Goal: Task Accomplishment & Management: Use online tool/utility

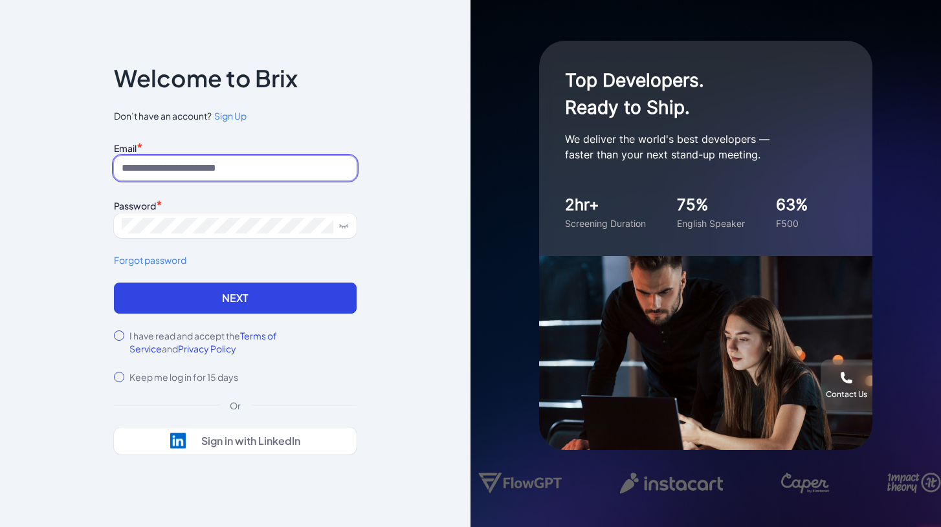
click at [155, 168] on input at bounding box center [235, 168] width 243 height 25
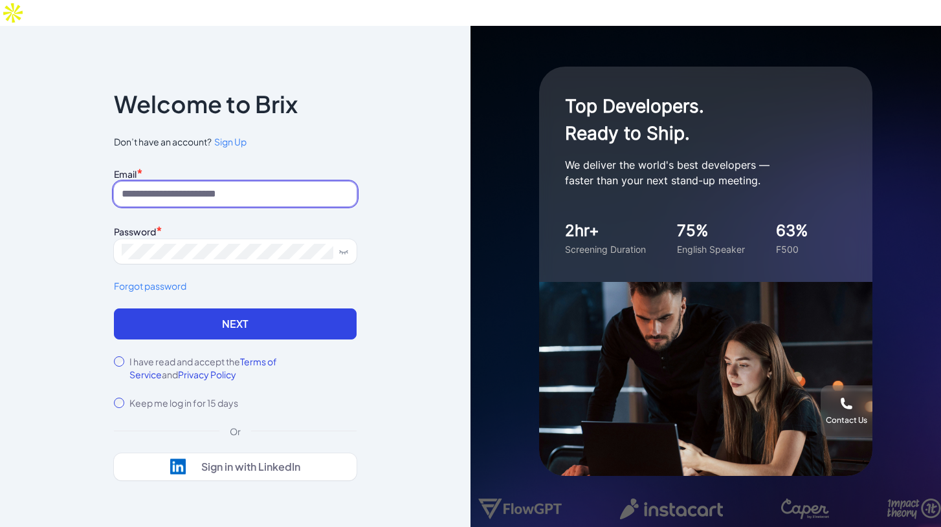
click at [159, 182] on input at bounding box center [235, 194] width 243 height 25
click at [217, 182] on input at bounding box center [235, 194] width 243 height 25
paste input "**********"
type input "**********"
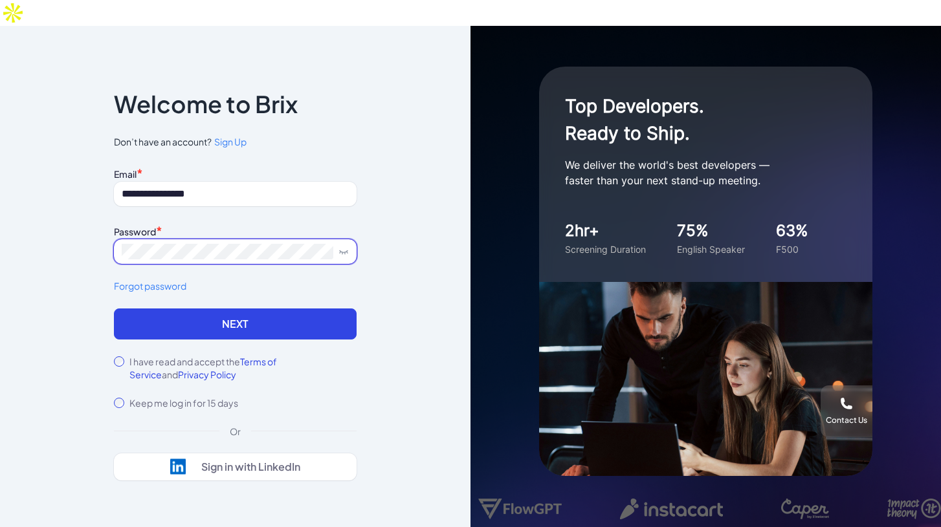
click at [185, 239] on span at bounding box center [235, 251] width 243 height 25
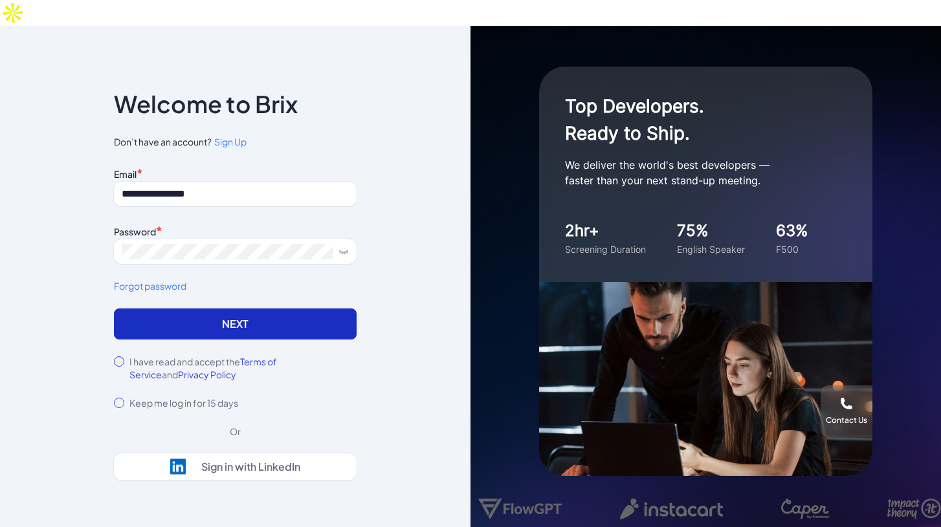
click at [188, 309] on button "Next" at bounding box center [235, 324] width 243 height 31
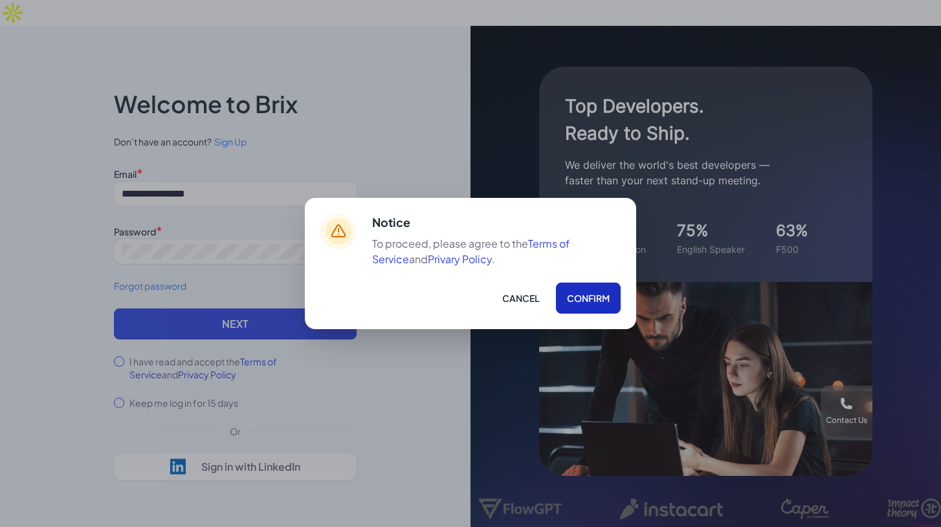
click at [568, 305] on button "Confirm" at bounding box center [588, 298] width 65 height 31
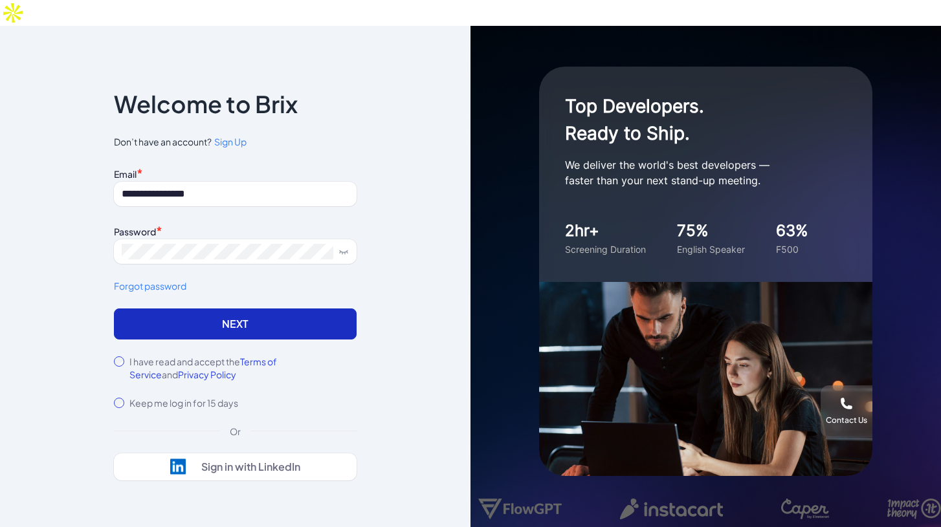
click at [230, 309] on button "Next" at bounding box center [235, 324] width 243 height 31
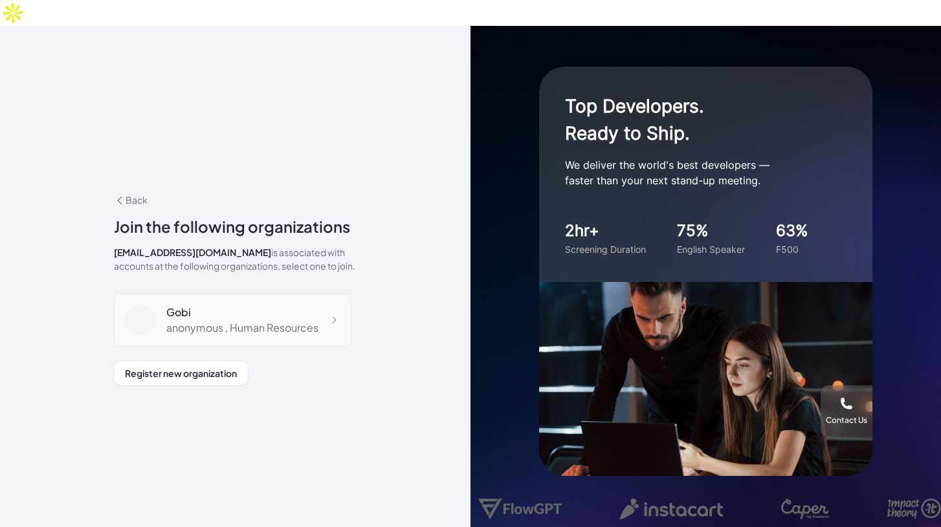
click at [269, 320] on div "anonymous , Human Resources" at bounding box center [242, 328] width 152 height 16
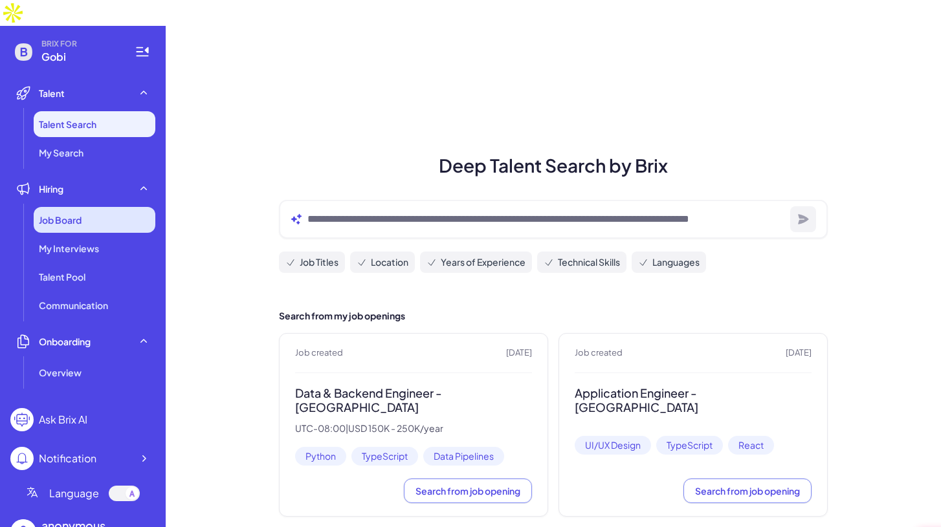
click at [93, 207] on div "Job Board" at bounding box center [95, 220] width 122 height 26
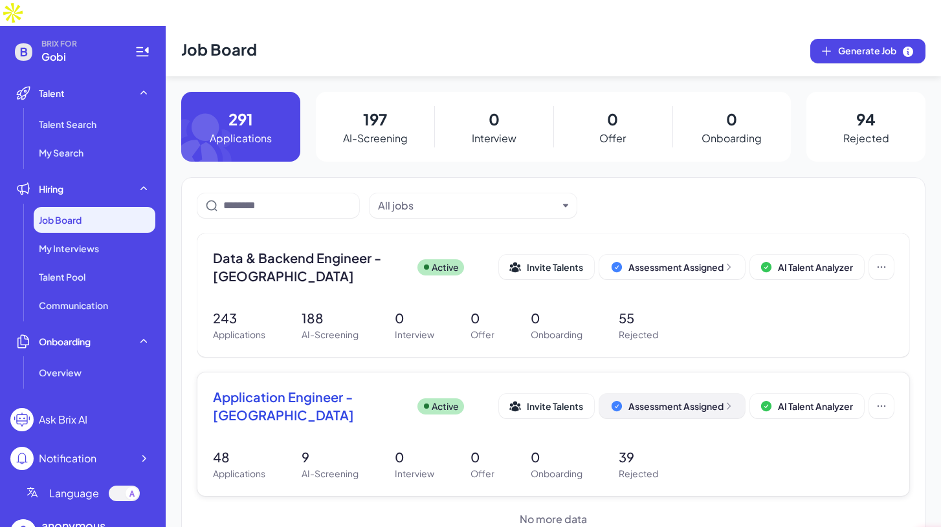
click at [650, 400] on div "Assessment Assigned" at bounding box center [680, 406] width 105 height 13
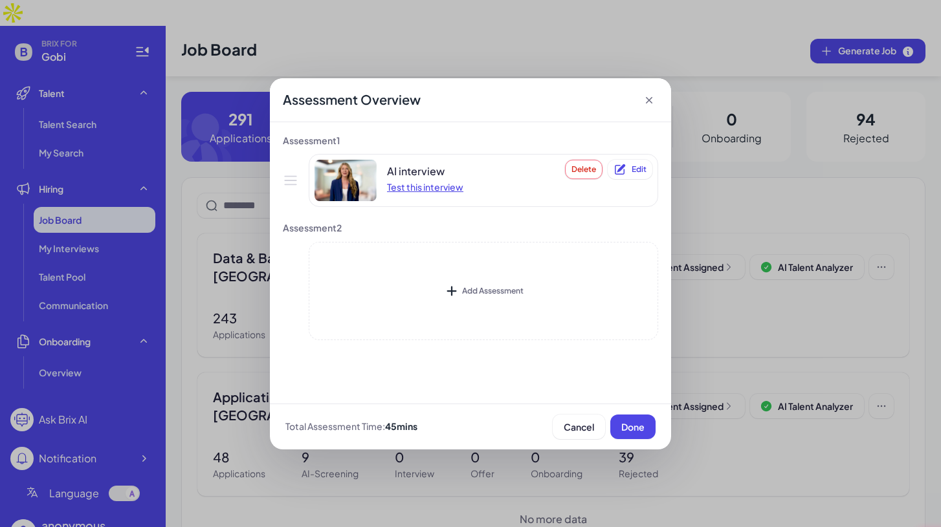
click at [421, 188] on div "Test this interview" at bounding box center [425, 187] width 76 height 13
click at [640, 174] on button "Edit" at bounding box center [630, 169] width 45 height 19
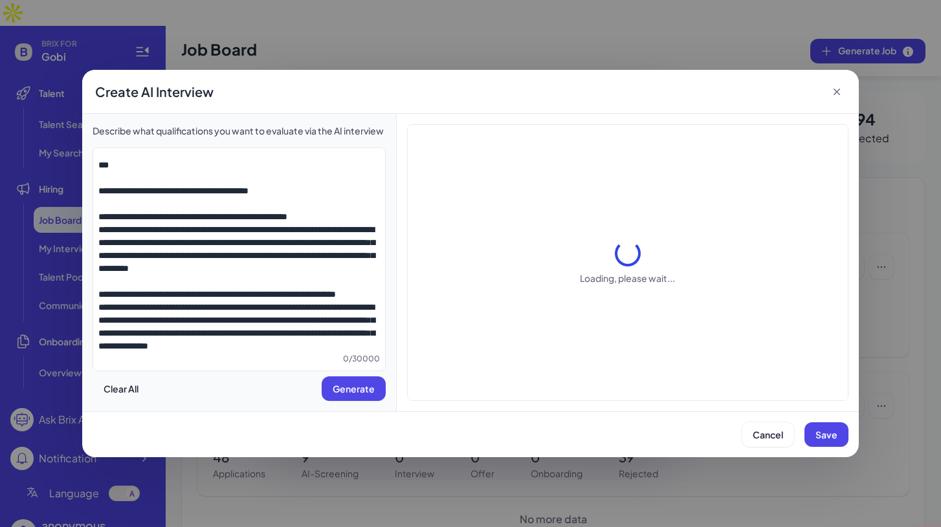
scroll to position [1613, 0]
click at [772, 425] on button "Cancel" at bounding box center [768, 435] width 52 height 25
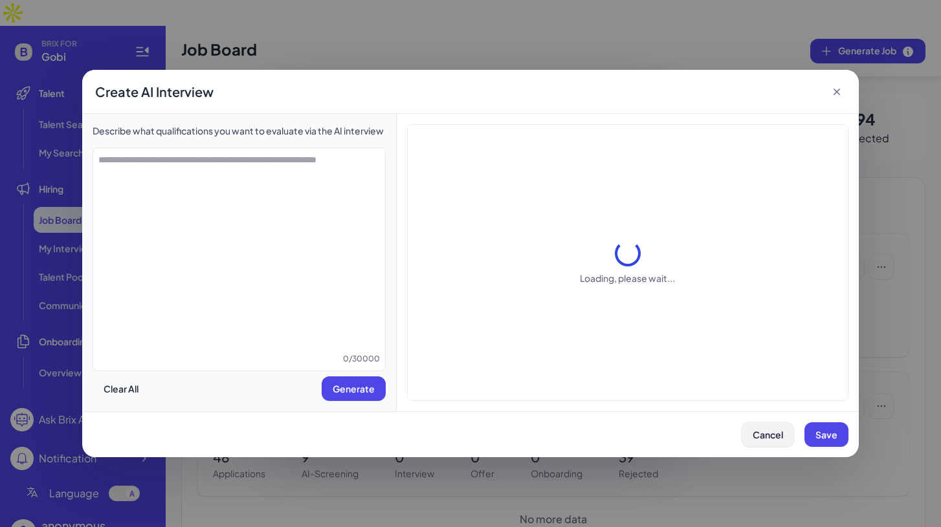
scroll to position [0, 0]
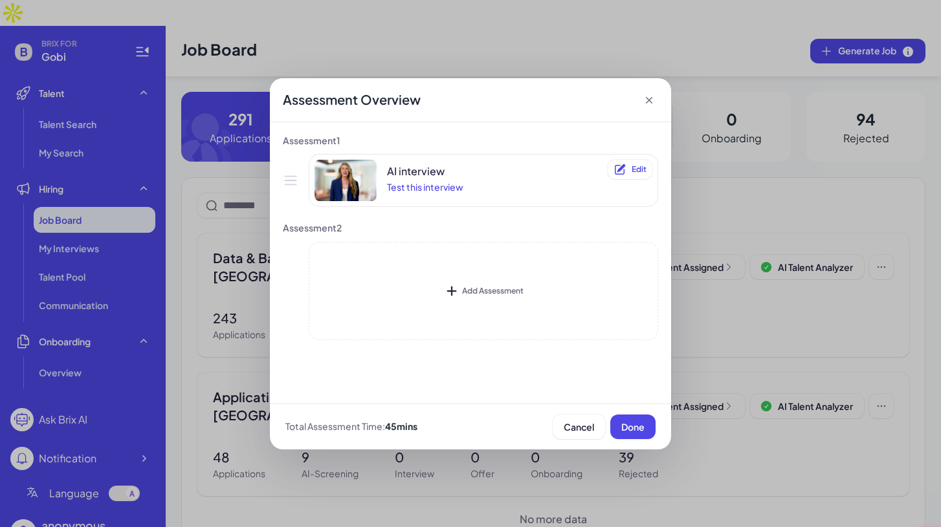
click at [645, 97] on icon at bounding box center [649, 100] width 13 height 13
